Goal: Find contact information: Find contact information

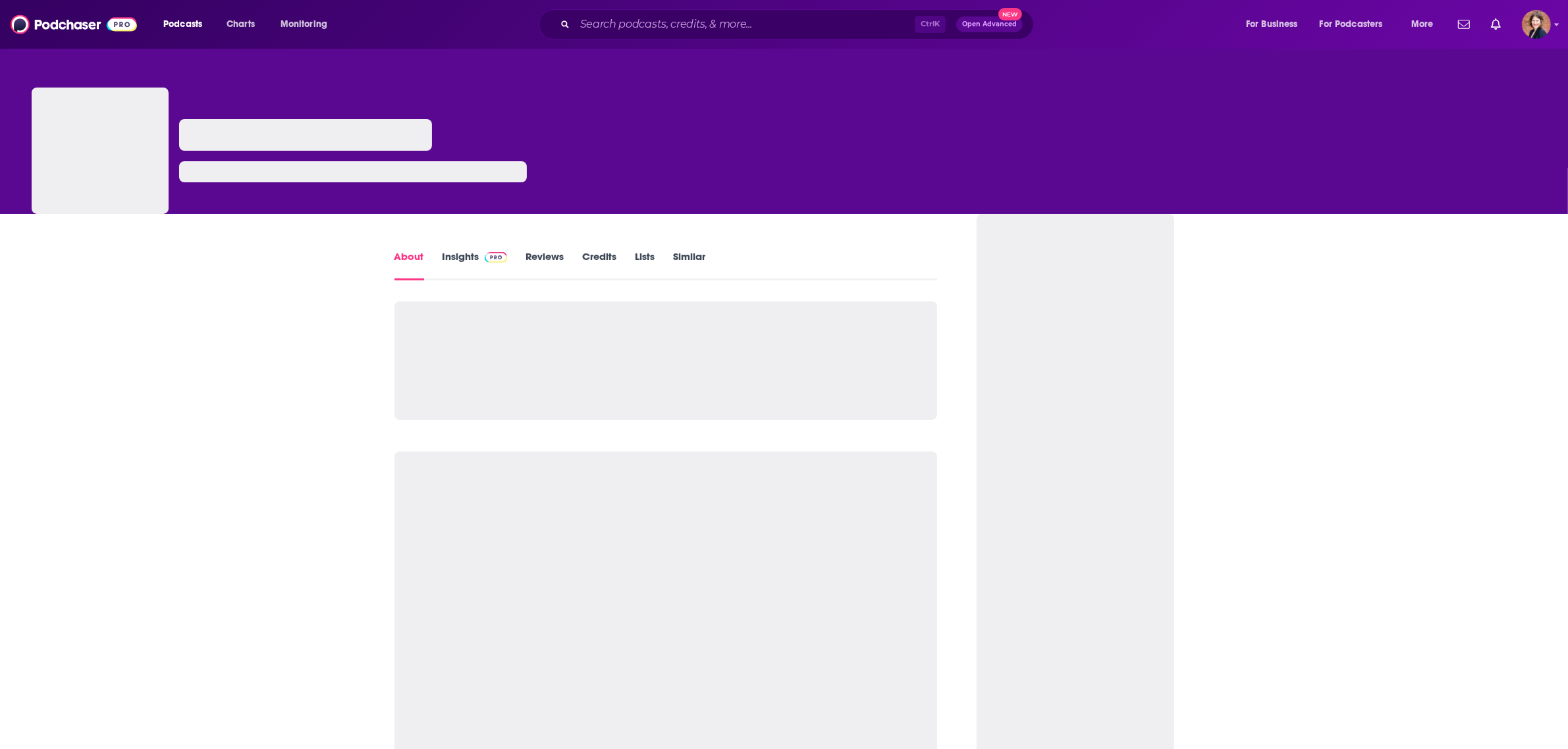
click at [445, 260] on link "Insights" at bounding box center [475, 265] width 65 height 30
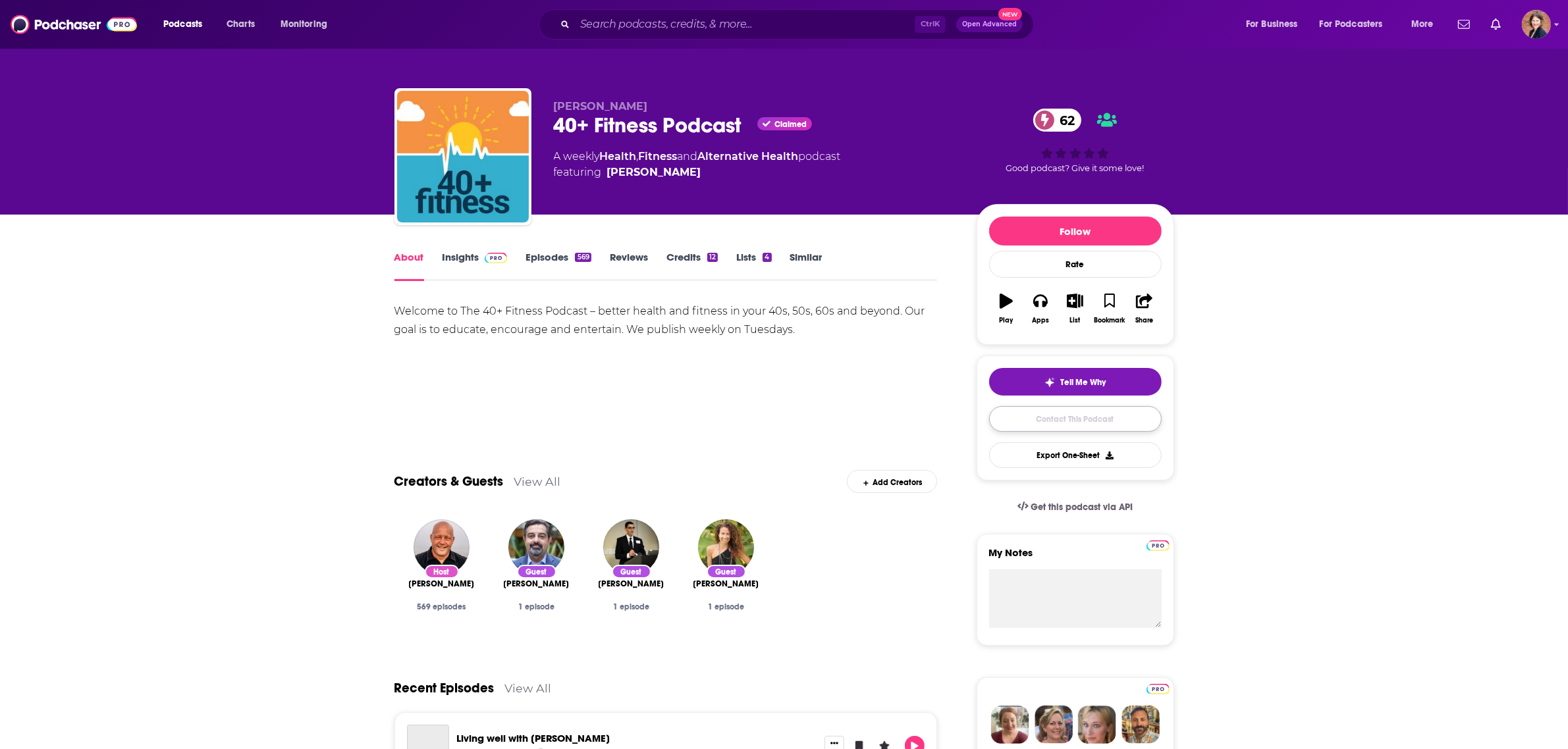
click at [1081, 421] on link "Contact This Podcast" at bounding box center [1075, 419] width 172 height 25
